Goal: Find contact information: Find contact information

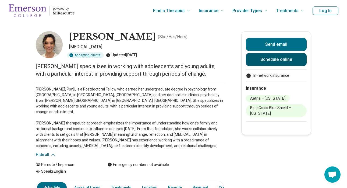
click at [272, 60] on link "Schedule online" at bounding box center [276, 59] width 61 height 13
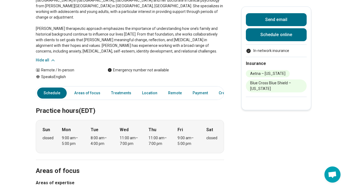
scroll to position [97, 0]
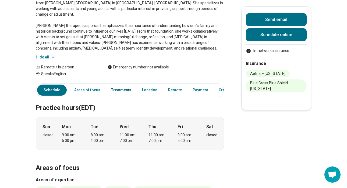
click at [121, 85] on link "Treatments" at bounding box center [121, 89] width 27 height 11
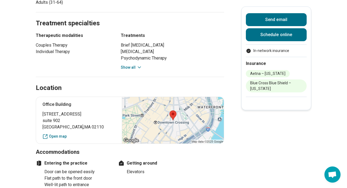
click at [135, 65] on button "Show all" at bounding box center [131, 68] width 21 height 6
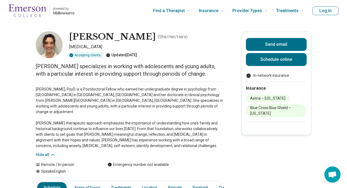
scroll to position [0, 0]
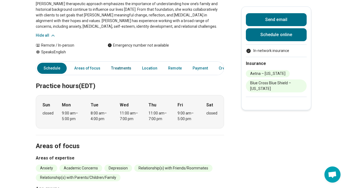
click at [121, 63] on link "Treatments" at bounding box center [121, 68] width 27 height 11
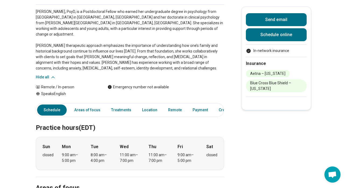
scroll to position [77, 0]
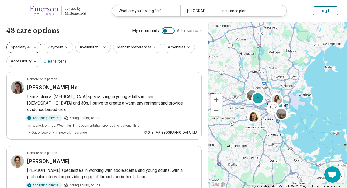
click at [35, 46] on icon "button" at bounding box center [35, 47] width 4 height 4
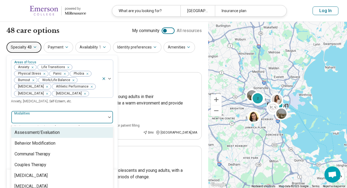
click at [110, 116] on div "Assessment/Evaluation, 1 of 8. 8 results available. Use Up and Down to choose o…" at bounding box center [62, 119] width 102 height 19
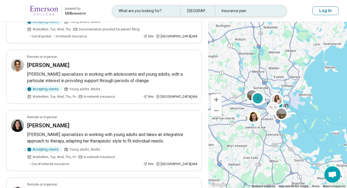
click at [156, 12] on div "What are you looking for?" at bounding box center [146, 10] width 68 height 11
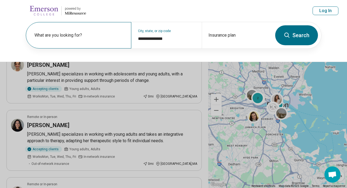
click at [90, 37] on label "What are you looking for?" at bounding box center [79, 35] width 90 height 6
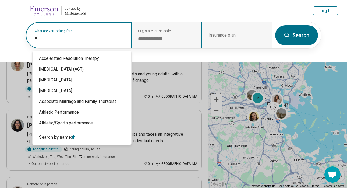
type input "*"
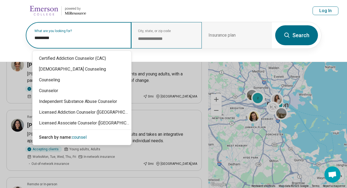
type input "**********"
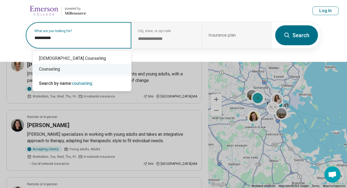
click at [91, 70] on div "Counseling" at bounding box center [82, 69] width 99 height 11
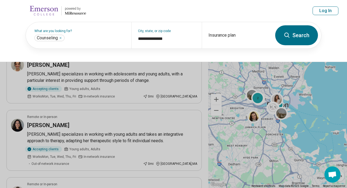
click at [300, 40] on button "Search" at bounding box center [296, 35] width 43 height 20
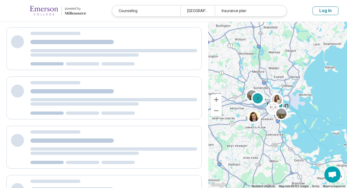
scroll to position [13, 0]
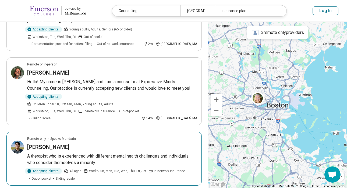
scroll to position [89, 0]
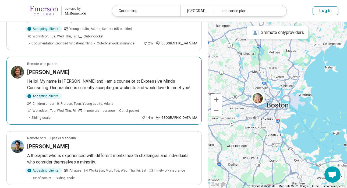
click at [55, 68] on h3 "Devan McKay" at bounding box center [48, 72] width 42 height 8
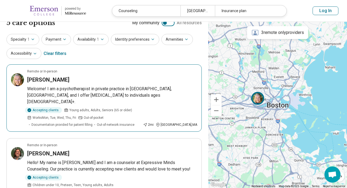
scroll to position [14, 0]
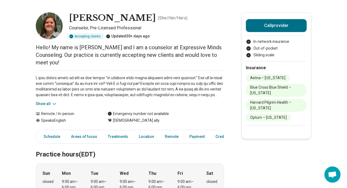
scroll to position [20, 0]
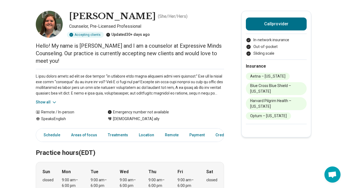
click at [44, 99] on button "Show all" at bounding box center [46, 102] width 21 height 6
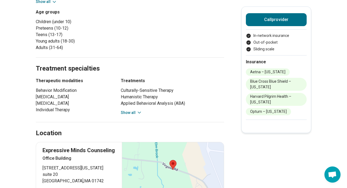
scroll to position [323, 0]
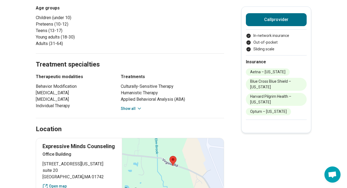
click at [126, 109] on button "Show all" at bounding box center [131, 109] width 21 height 6
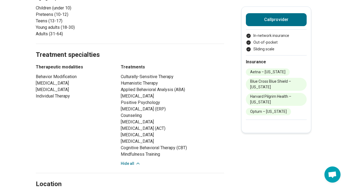
scroll to position [355, 0]
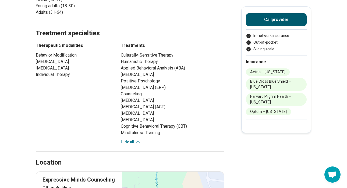
click at [273, 18] on button "Call provider" at bounding box center [276, 19] width 61 height 13
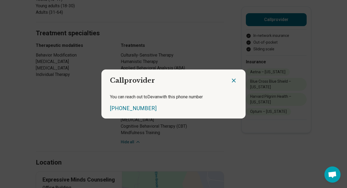
click at [234, 80] on icon "Close dialog" at bounding box center [233, 80] width 6 height 6
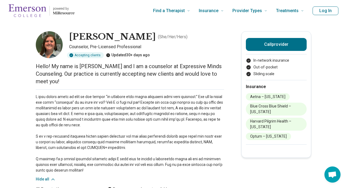
scroll to position [0, 0]
